Goal: Transaction & Acquisition: Purchase product/service

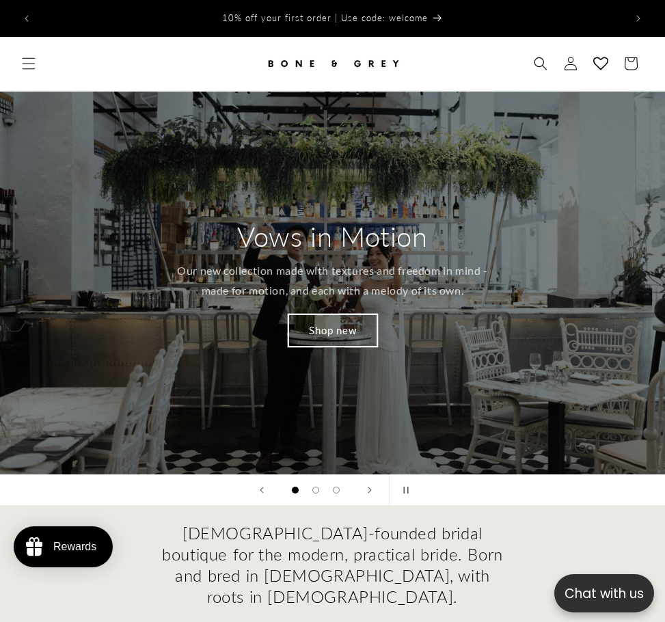
click at [338, 320] on link "Shop new" at bounding box center [332, 330] width 89 height 32
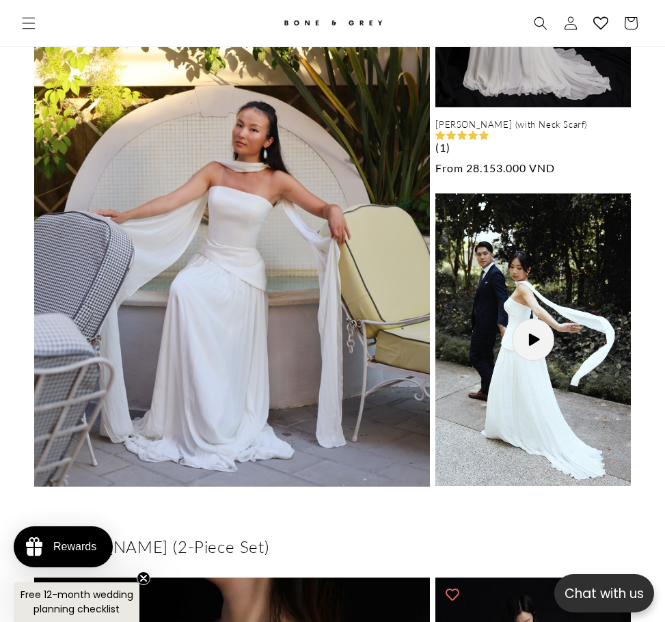
scroll to position [0, 1174]
